Goal: Find contact information: Find contact information

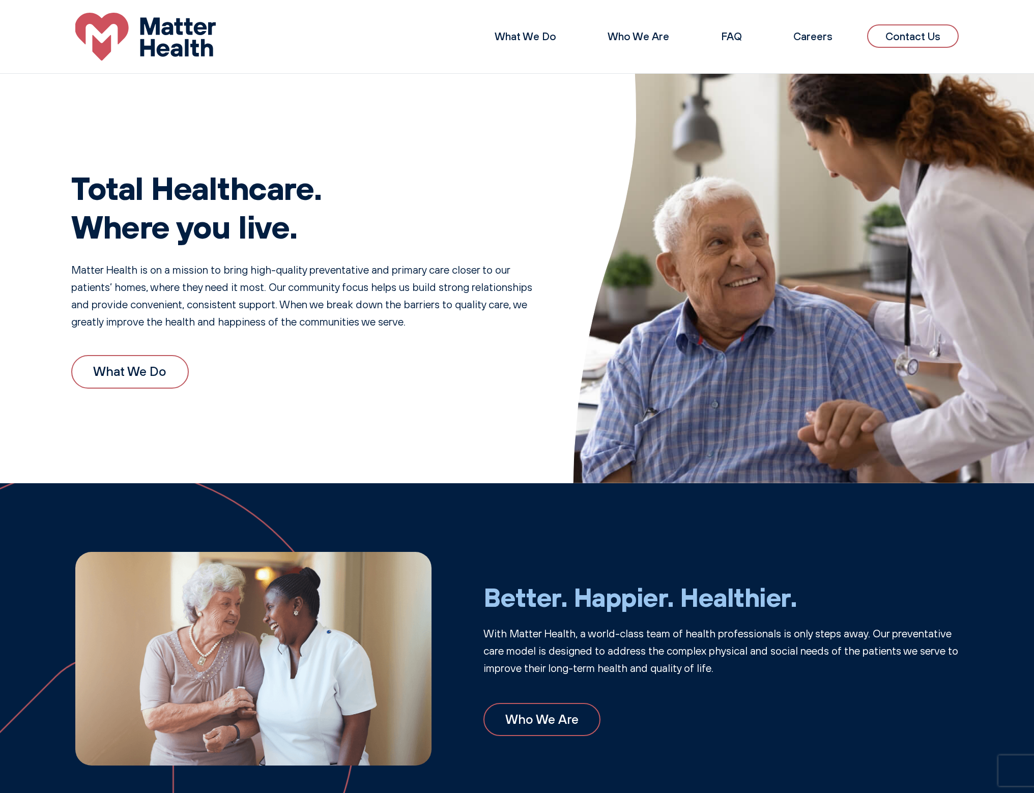
click at [918, 38] on link "Contact Us" at bounding box center [913, 36] width 92 height 24
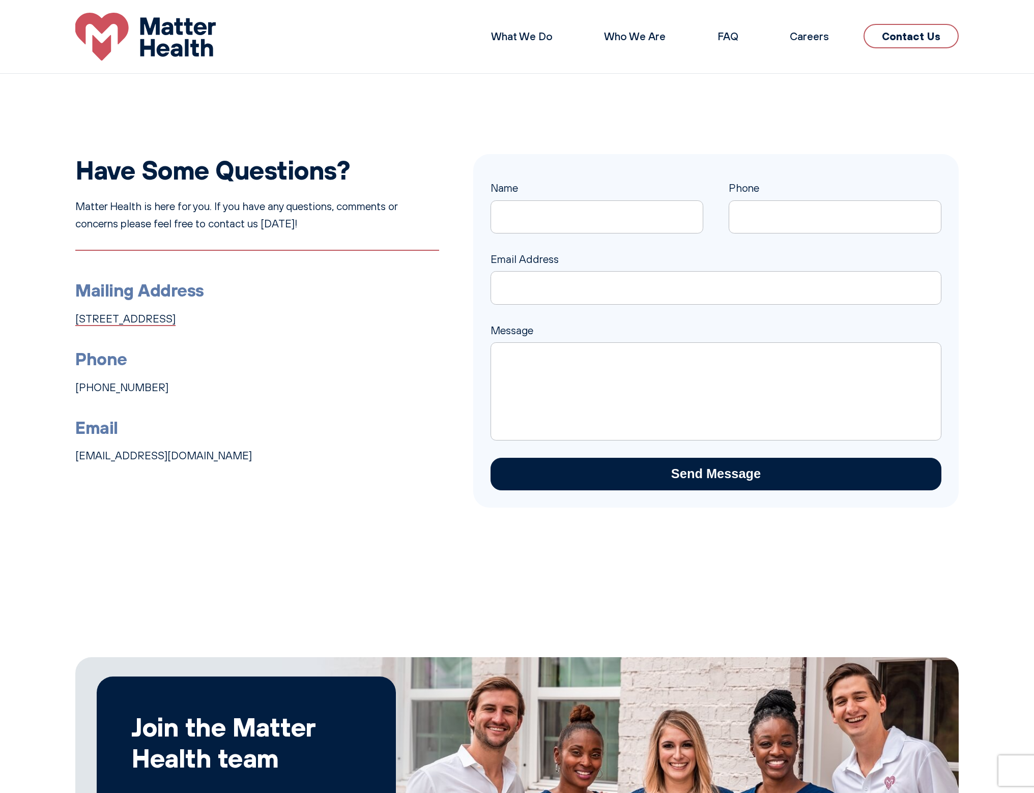
click at [176, 325] on link "[STREET_ADDRESS]" at bounding box center [125, 318] width 100 height 13
drag, startPoint x: 169, startPoint y: 394, endPoint x: 55, endPoint y: 395, distance: 113.5
click at [55, 395] on div "Have Some Questions? Matter Health is here for you. If you have any questions, …" at bounding box center [517, 331] width 1034 height 354
copy link "[PHONE_NUMBER]"
click at [256, 77] on section "Have Some Questions? Matter Health is here for you. If you have any questions, …" at bounding box center [517, 330] width 1034 height 515
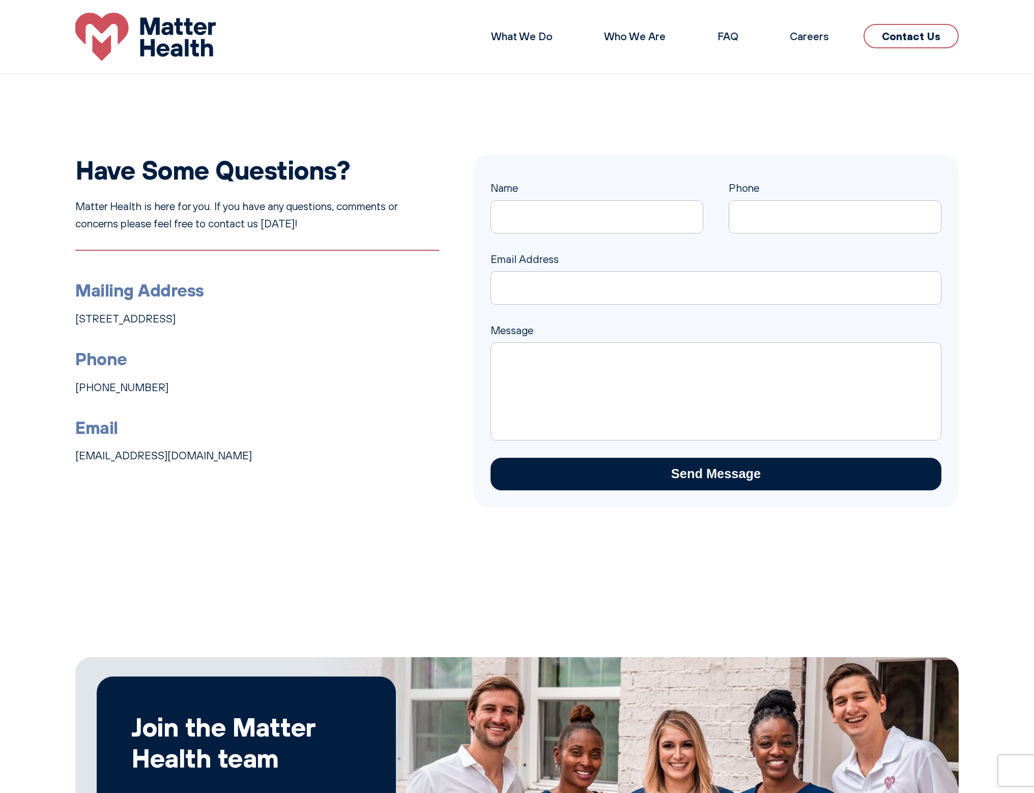
click at [699, 123] on section "Have Some Questions? Matter Health is here for you. If you have any questions, …" at bounding box center [517, 330] width 1034 height 515
